Goal: Check status: Check status

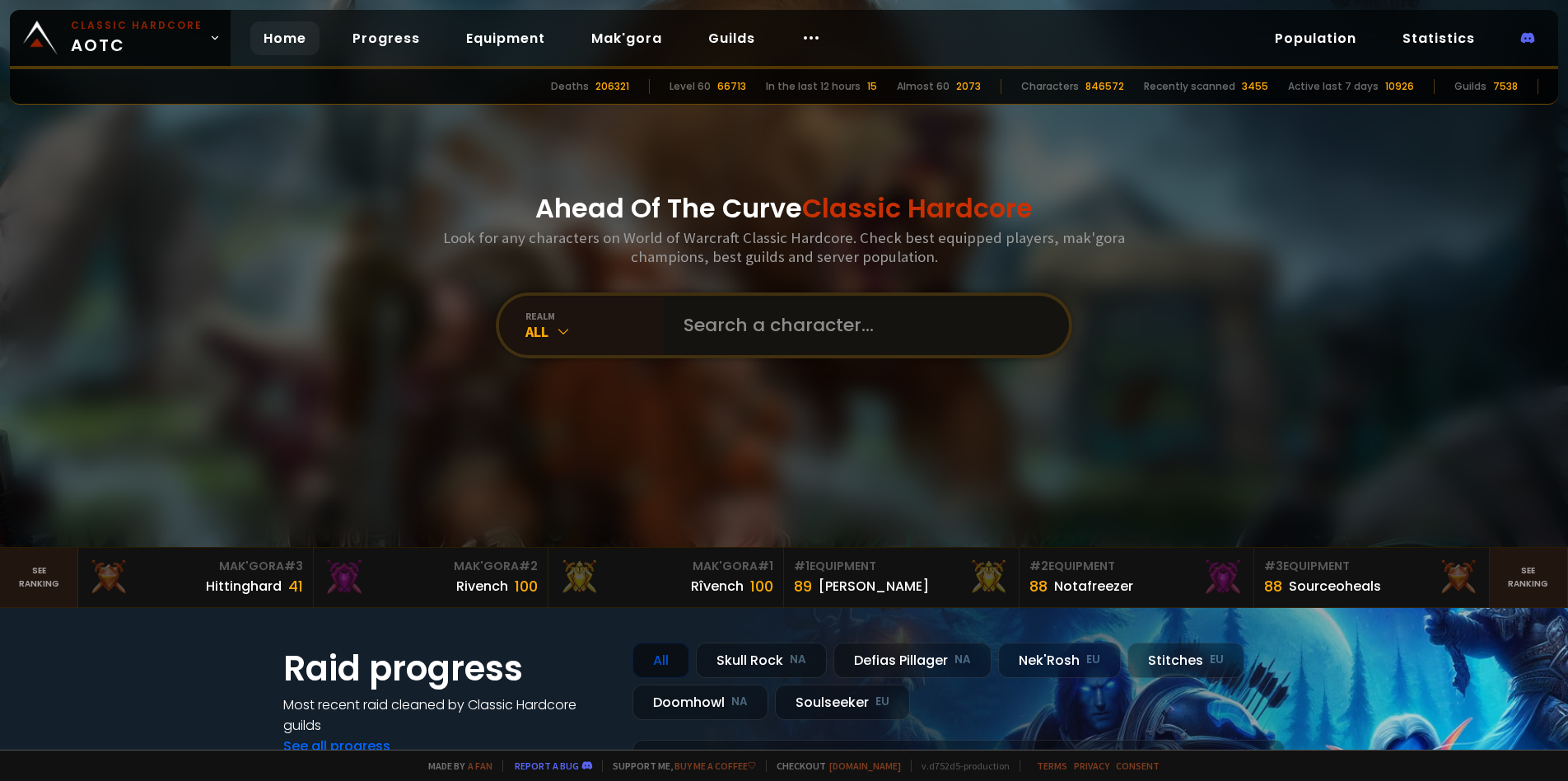
click at [745, 343] on input "text" at bounding box center [862, 325] width 376 height 59
click at [797, 342] on input "text" at bounding box center [862, 325] width 376 height 59
type input "lagrosemoul"
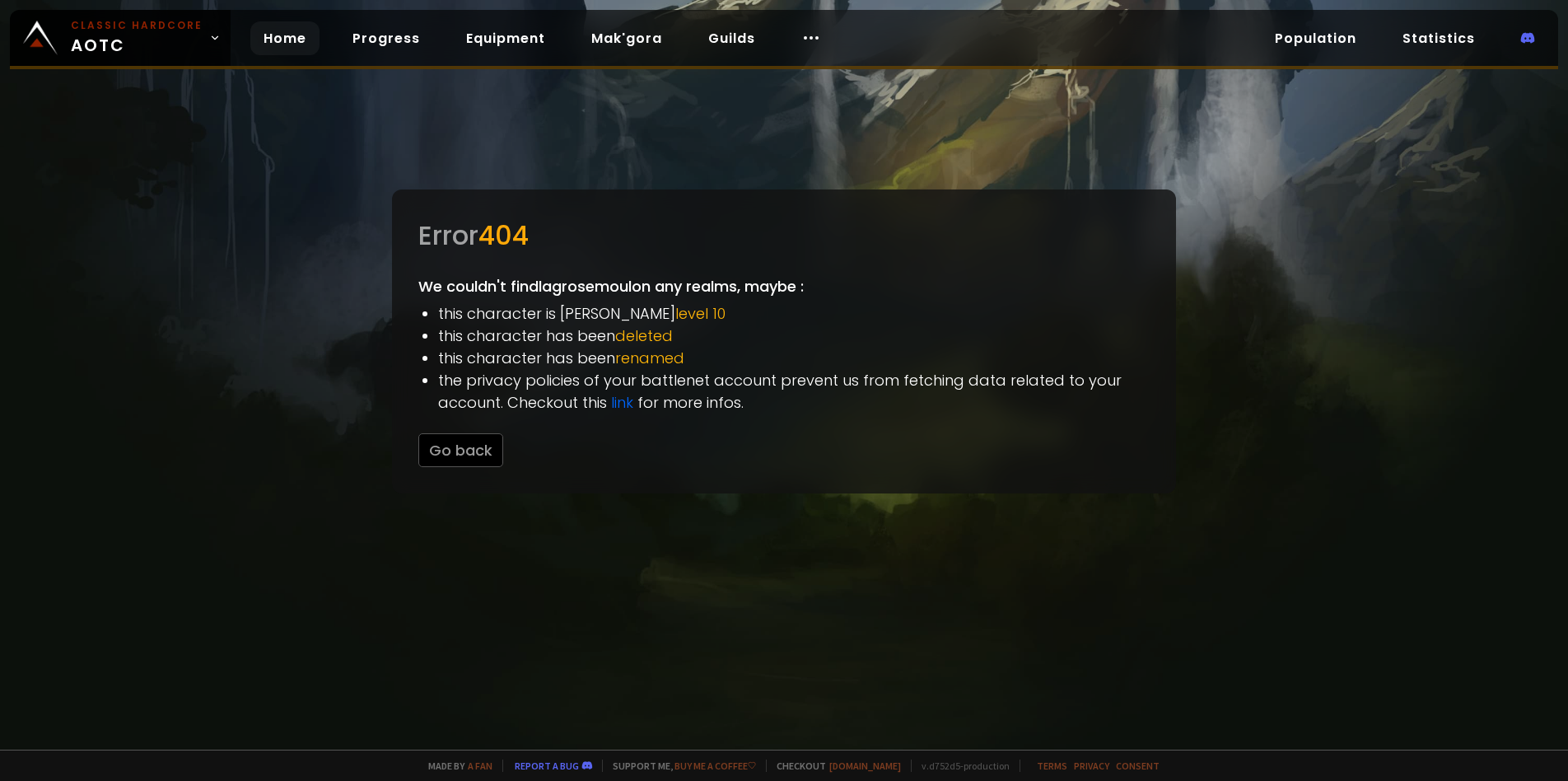
click at [268, 46] on link "Home" at bounding box center [285, 39] width 69 height 34
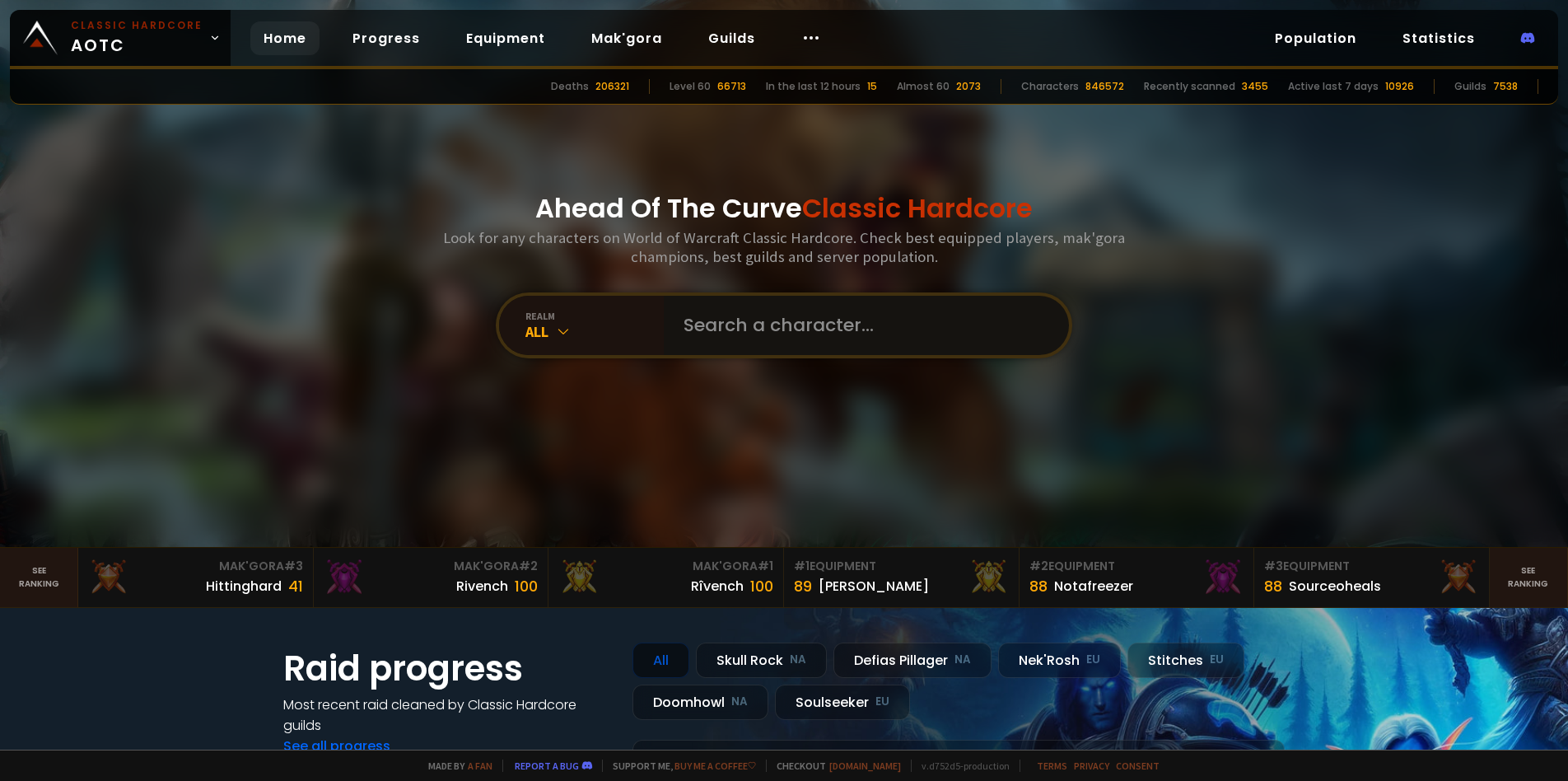
click at [749, 333] on input "text" at bounding box center [862, 325] width 376 height 59
type input "lagrossemoul"
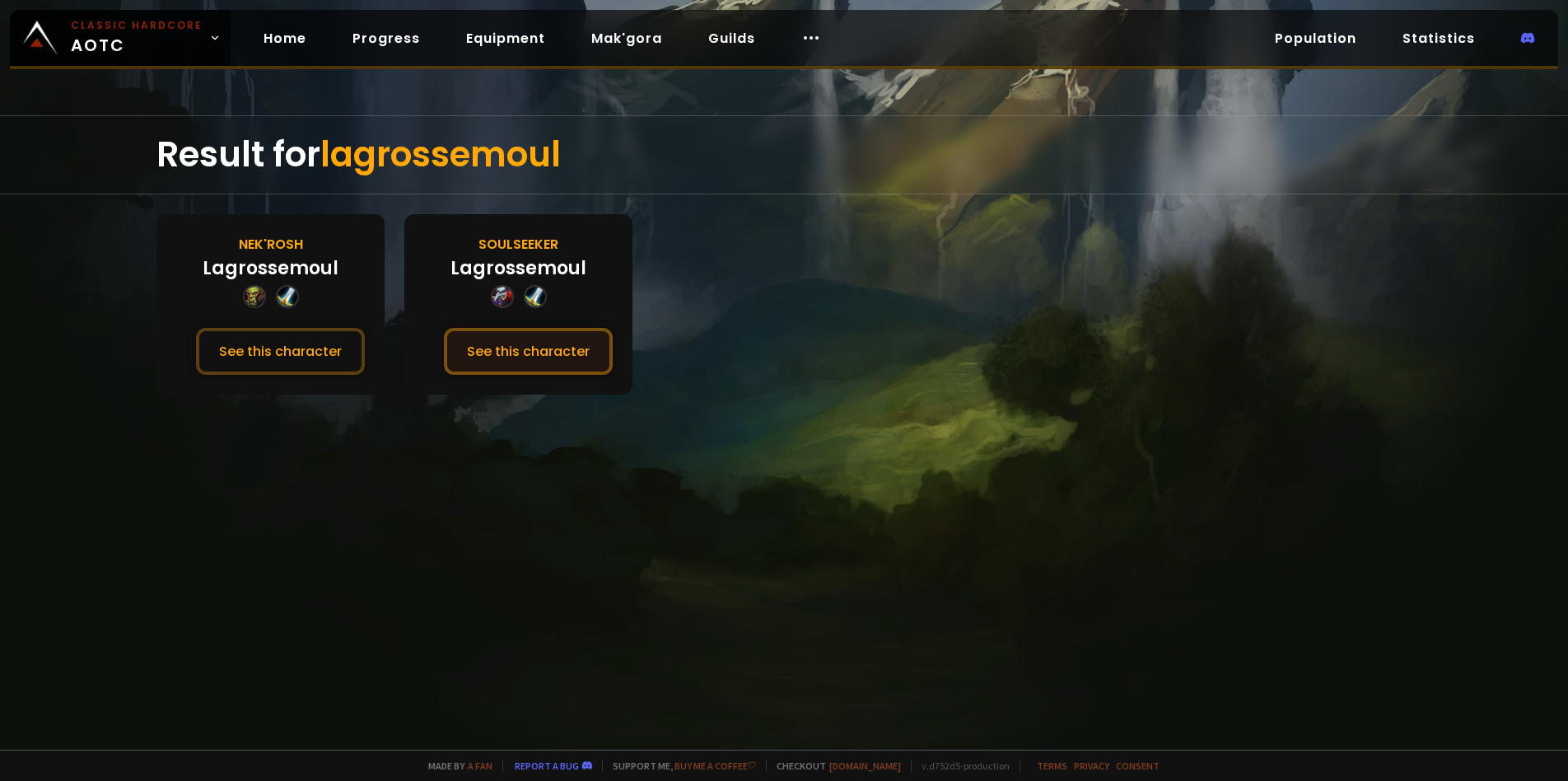
click at [539, 350] on button "See this character" at bounding box center [528, 351] width 169 height 47
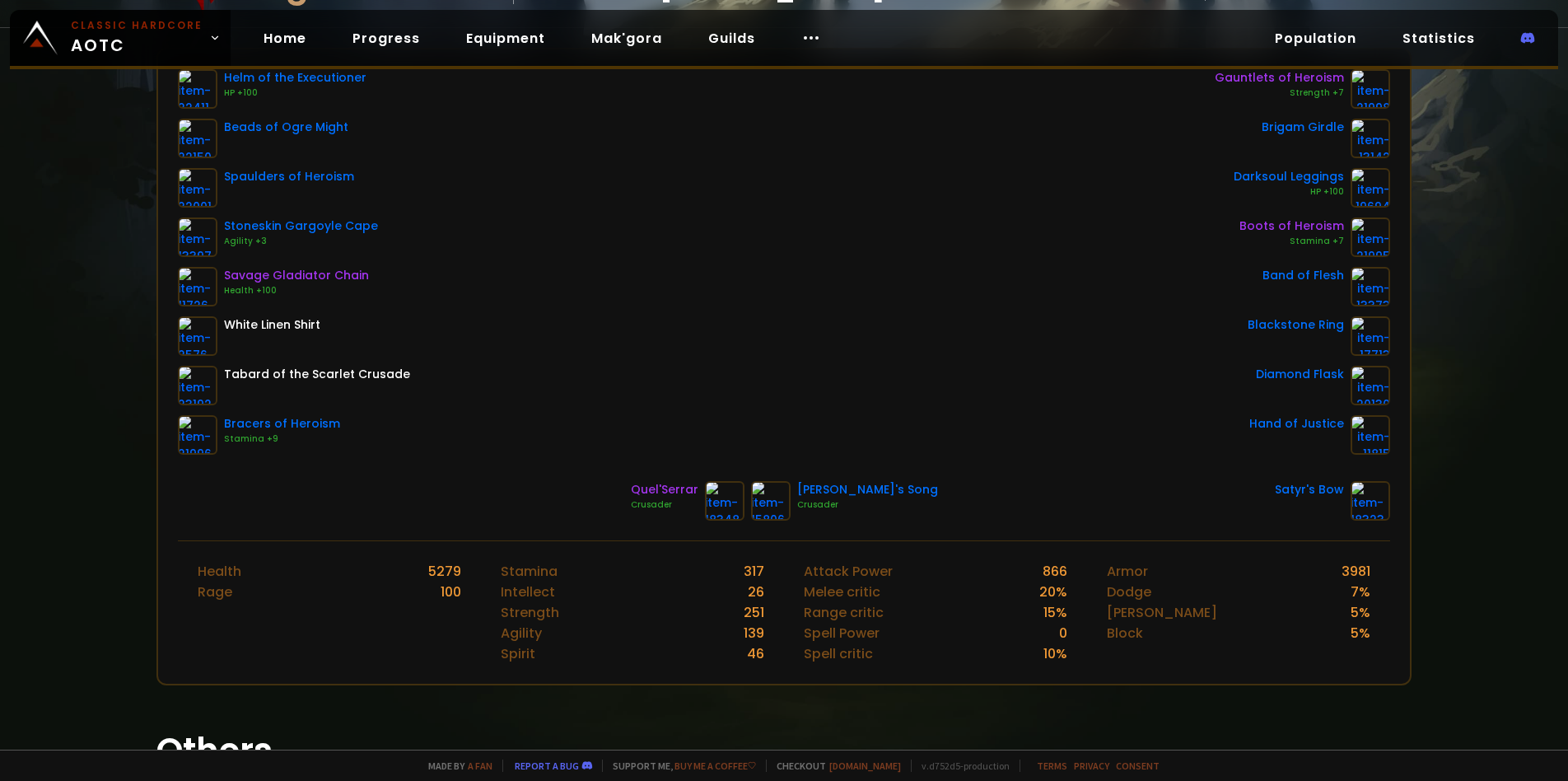
scroll to position [164, 0]
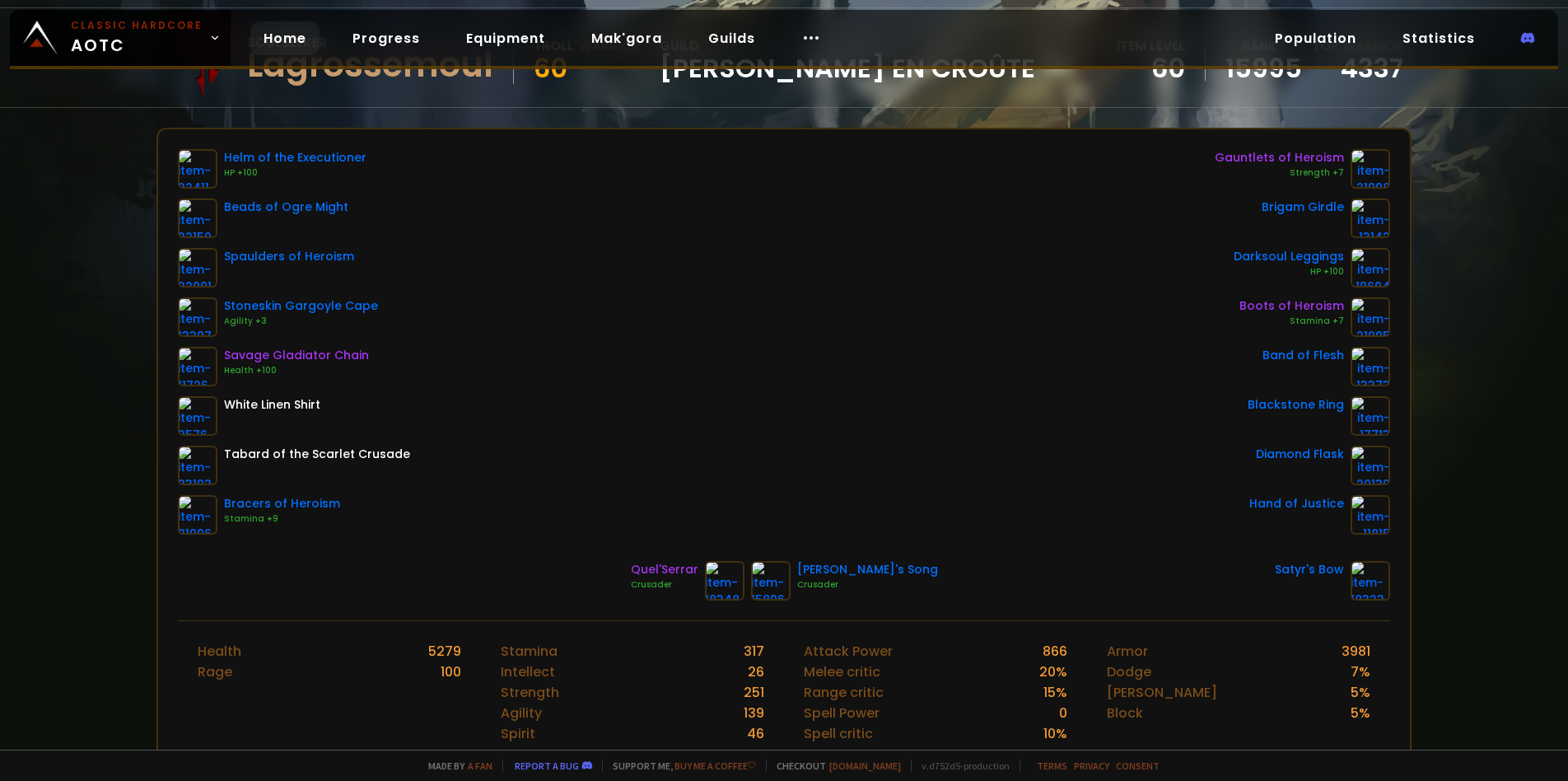
click at [292, 38] on link "Home" at bounding box center [285, 39] width 69 height 34
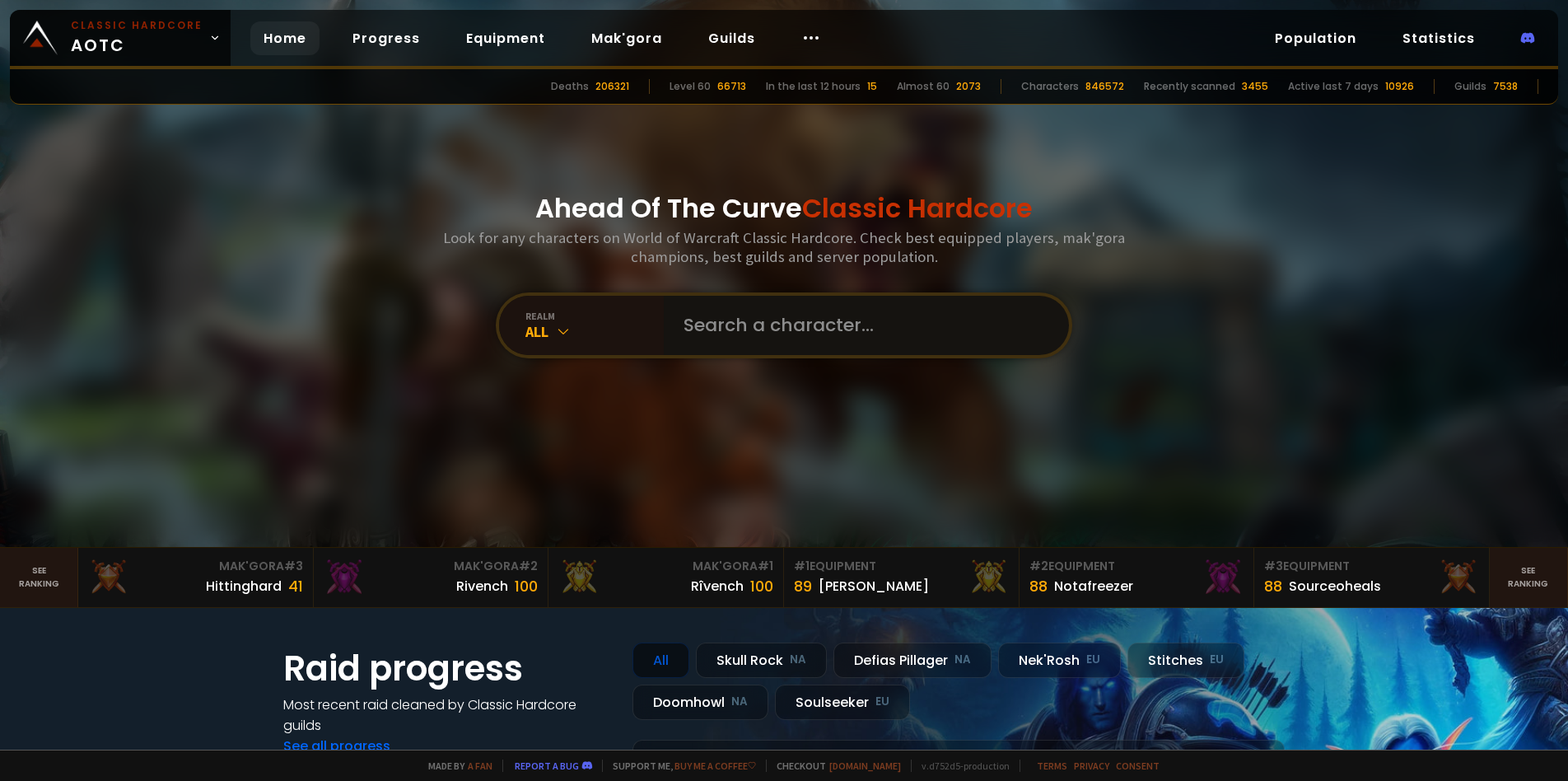
click at [695, 319] on input "text" at bounding box center [862, 325] width 376 height 59
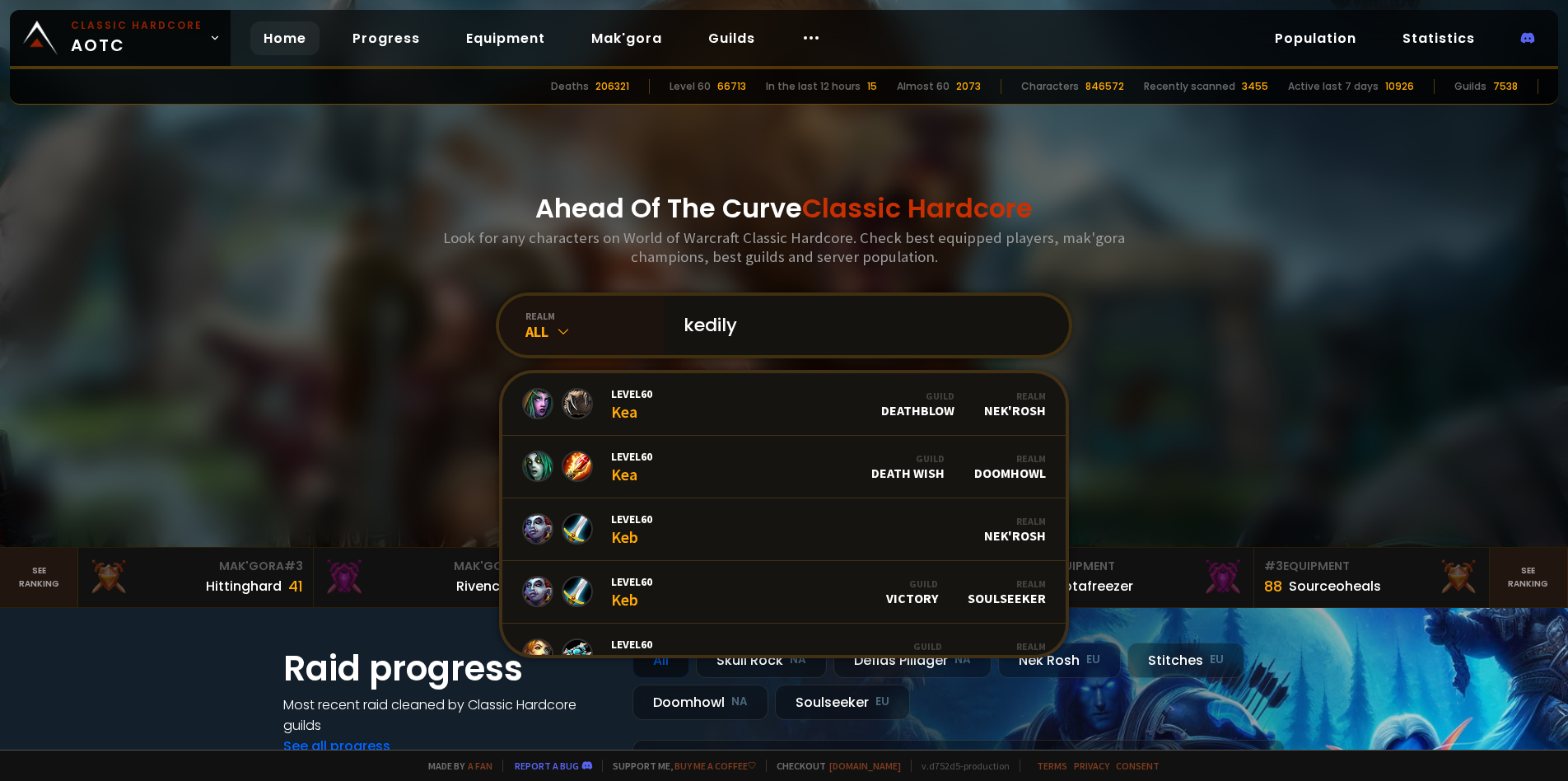
type input "kedilya"
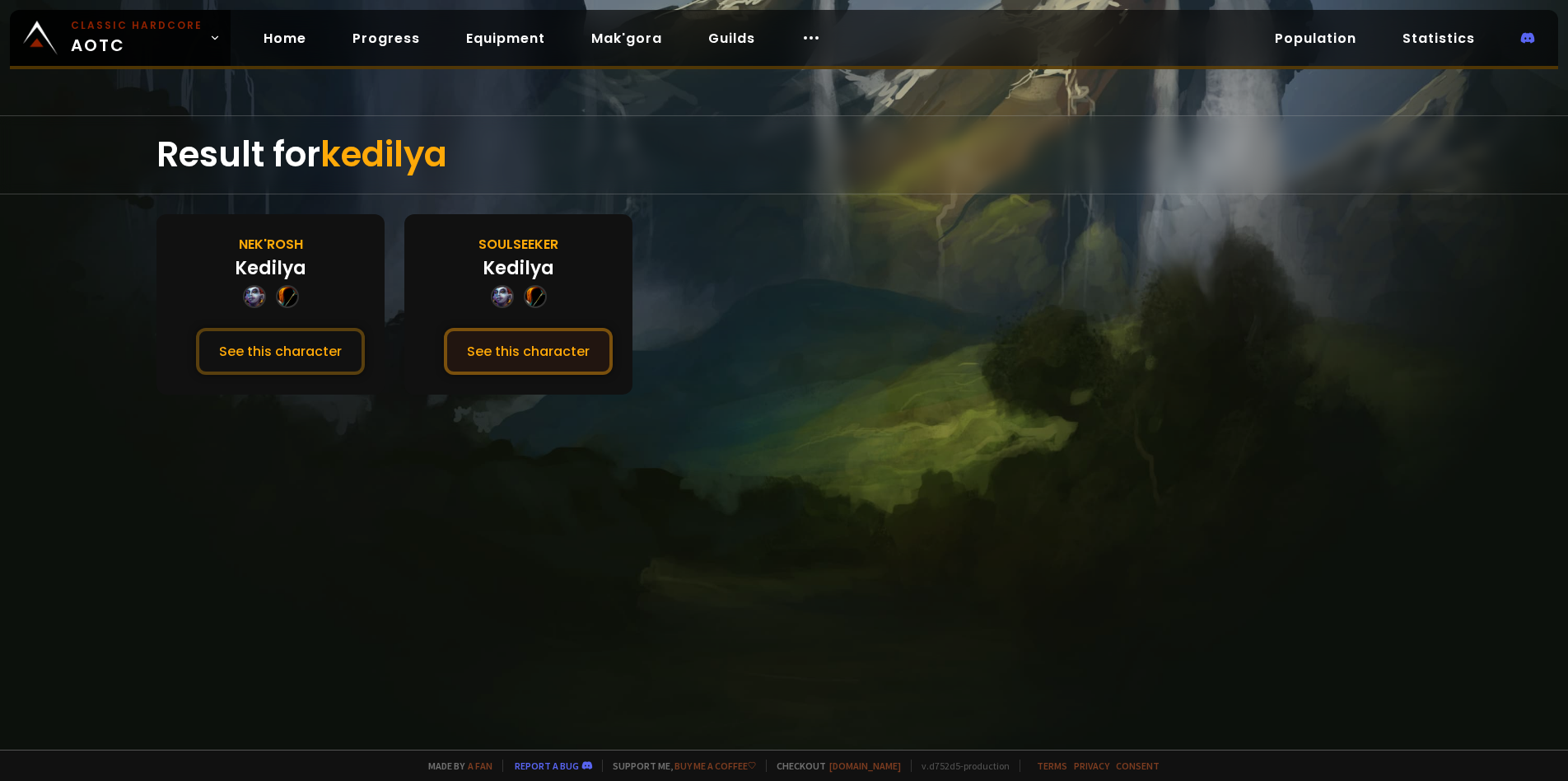
click at [508, 344] on button "See this character" at bounding box center [528, 351] width 169 height 47
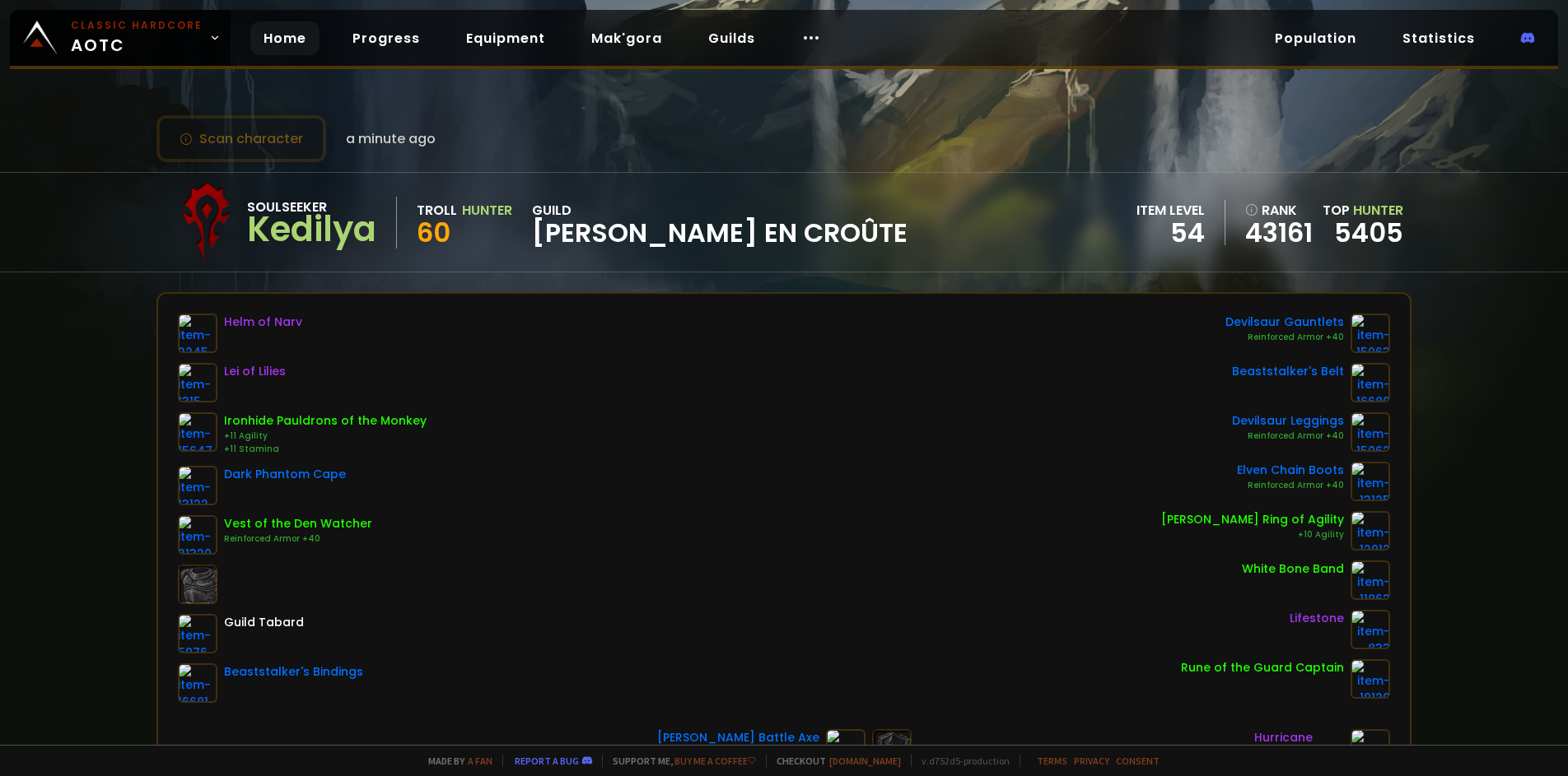
click at [270, 49] on link "Home" at bounding box center [285, 39] width 69 height 34
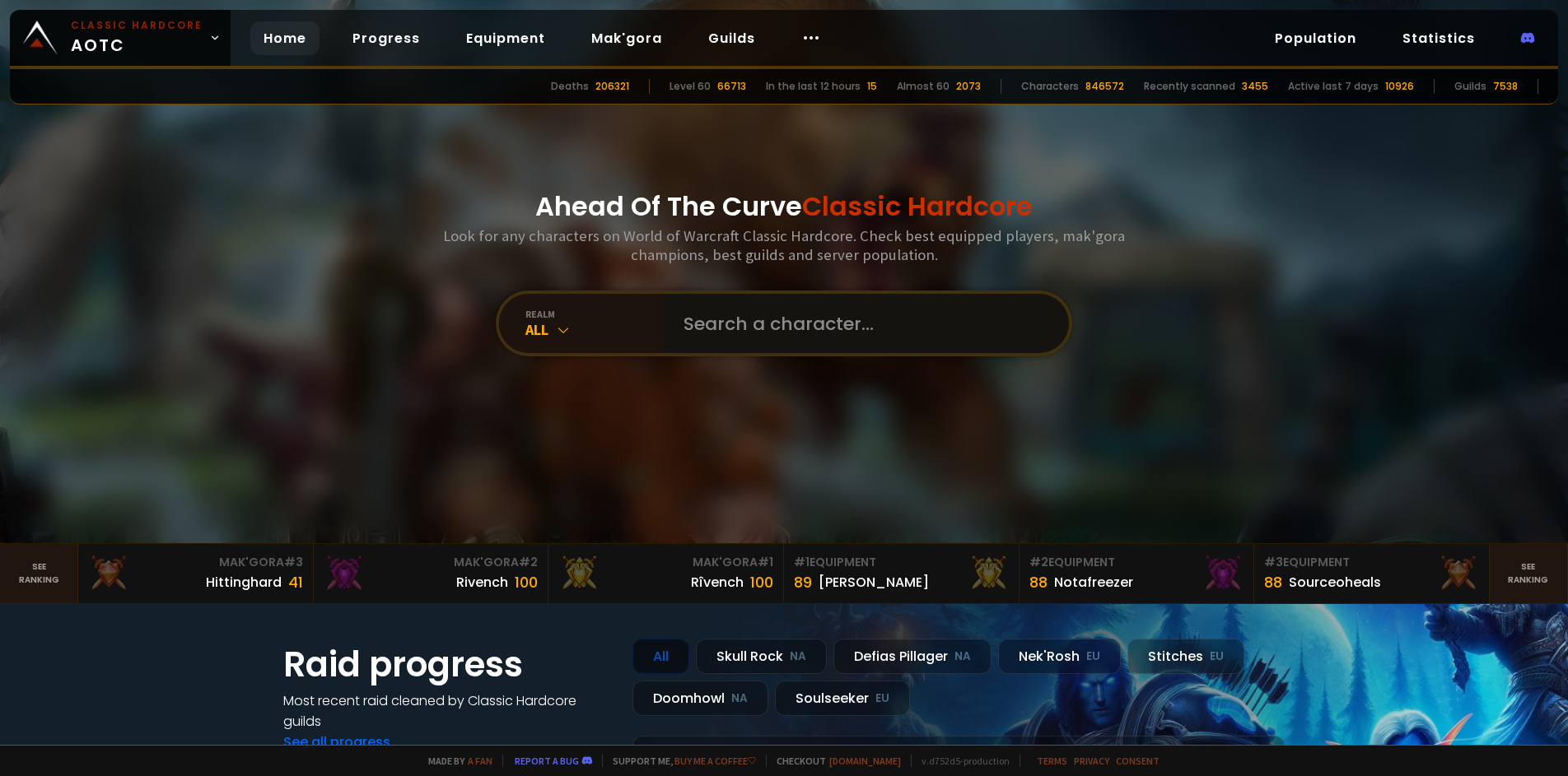
click at [713, 330] on input "text" at bounding box center [862, 323] width 376 height 59
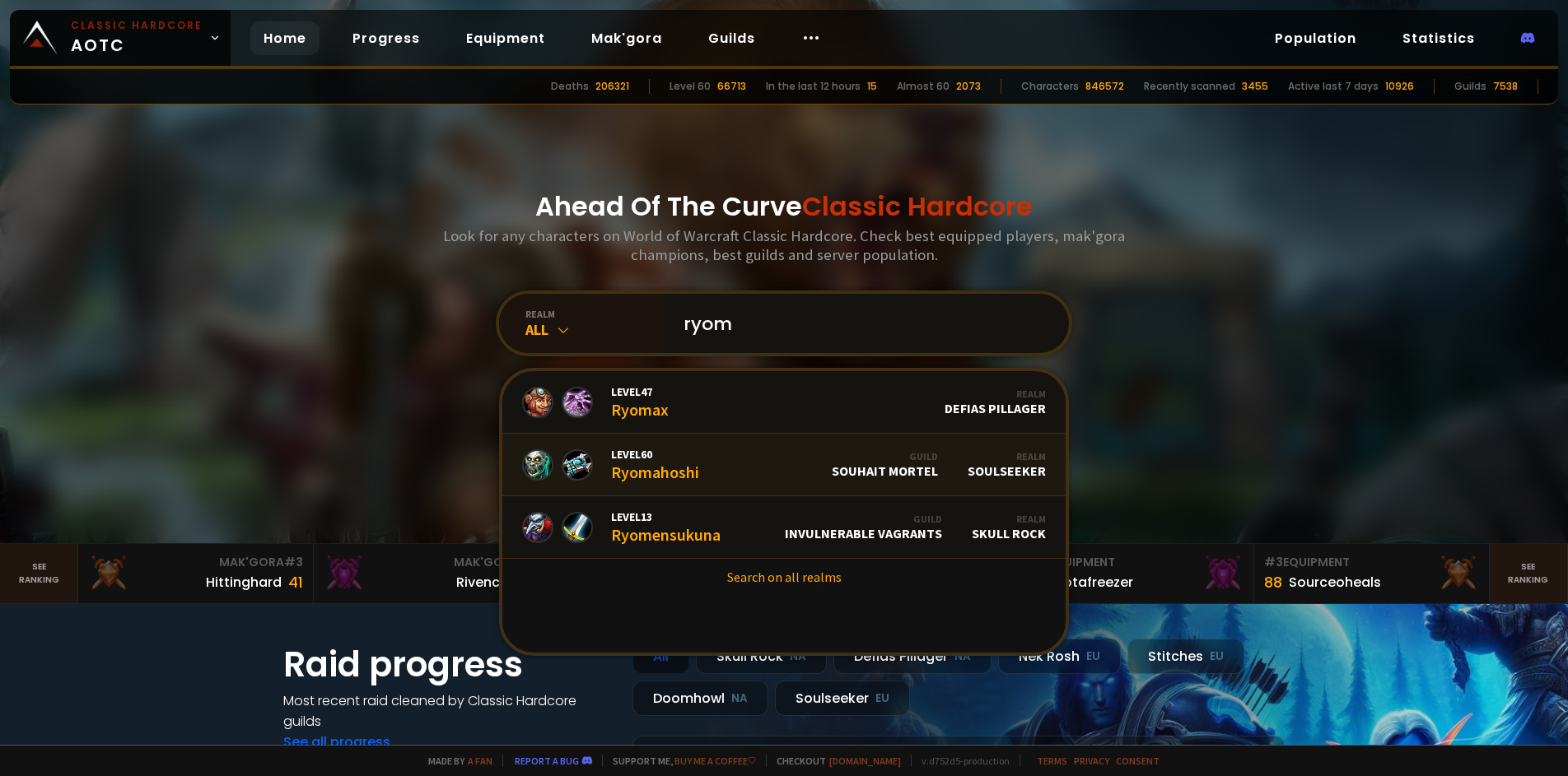
type input "ryom"
click at [728, 466] on link "Level 60 Ryomahoshi Guild Souhait Mortel Realm Soulseeker" at bounding box center [784, 465] width 563 height 63
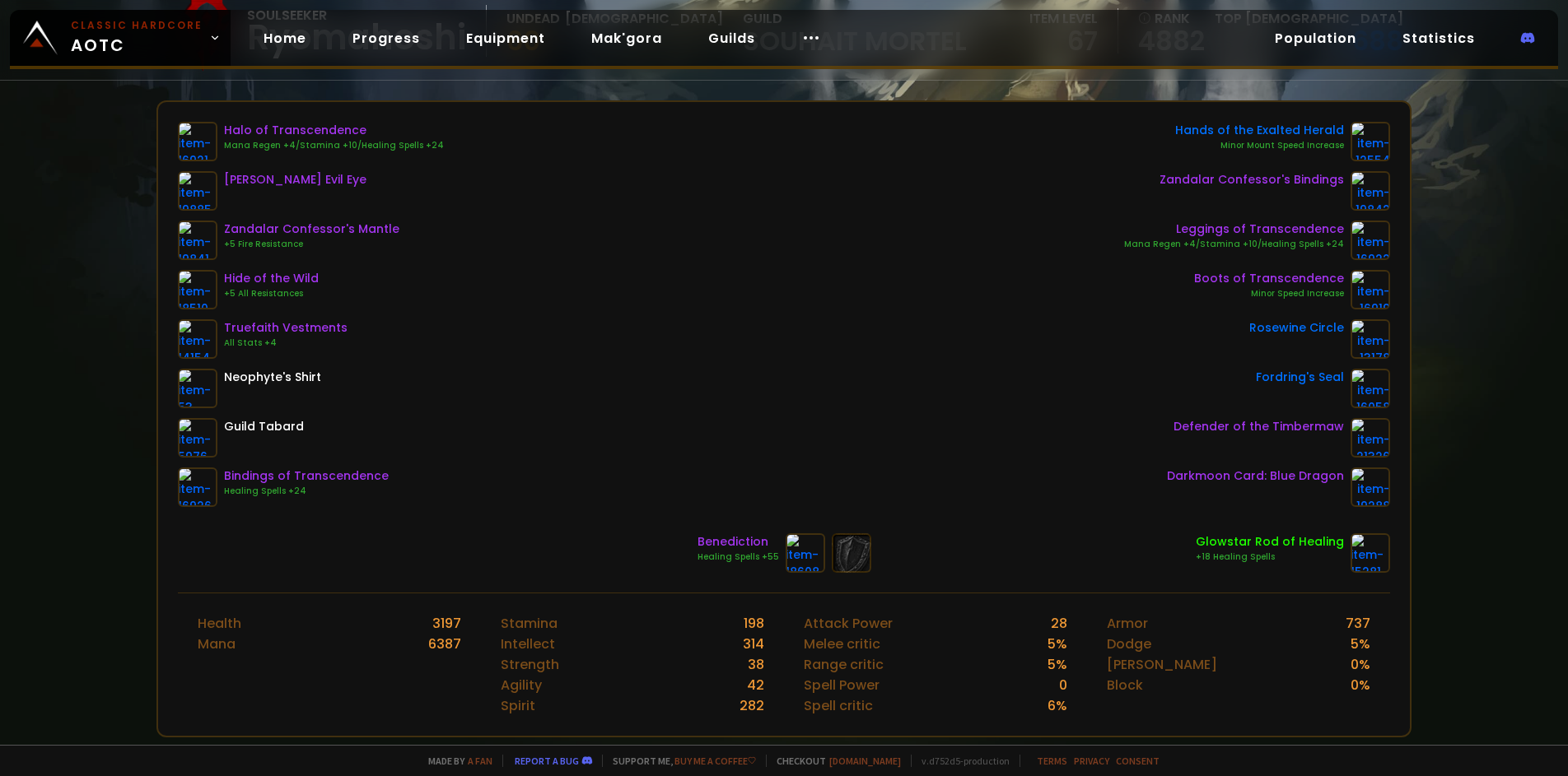
scroll to position [164, 0]
